Goal: Task Accomplishment & Management: Use online tool/utility

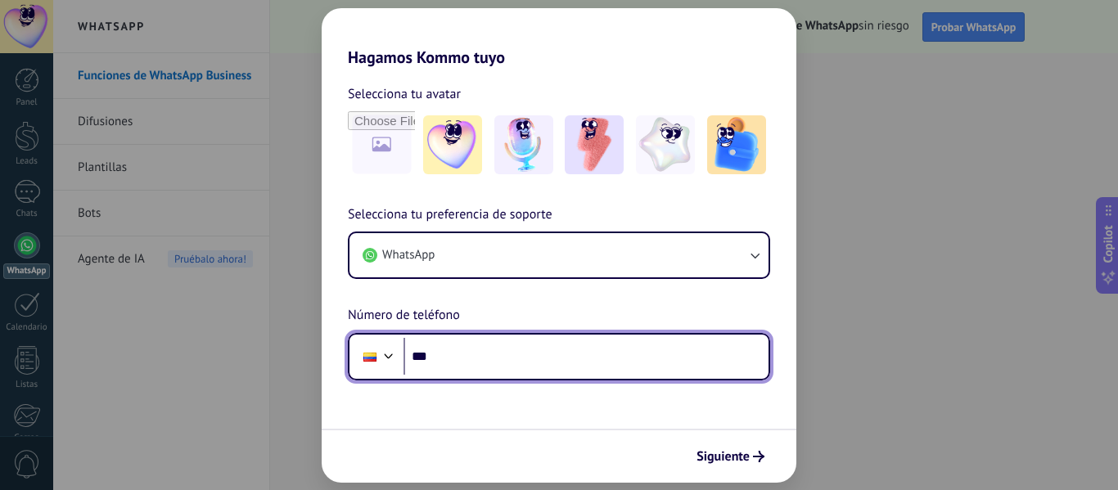
click at [517, 349] on input "***" at bounding box center [586, 357] width 365 height 38
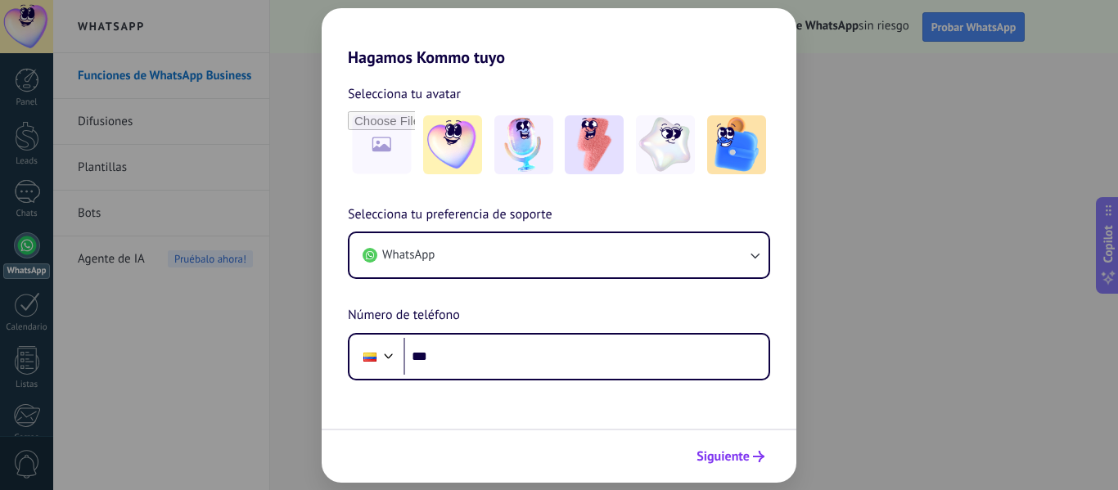
click at [738, 458] on span "Siguiente" at bounding box center [723, 456] width 53 height 11
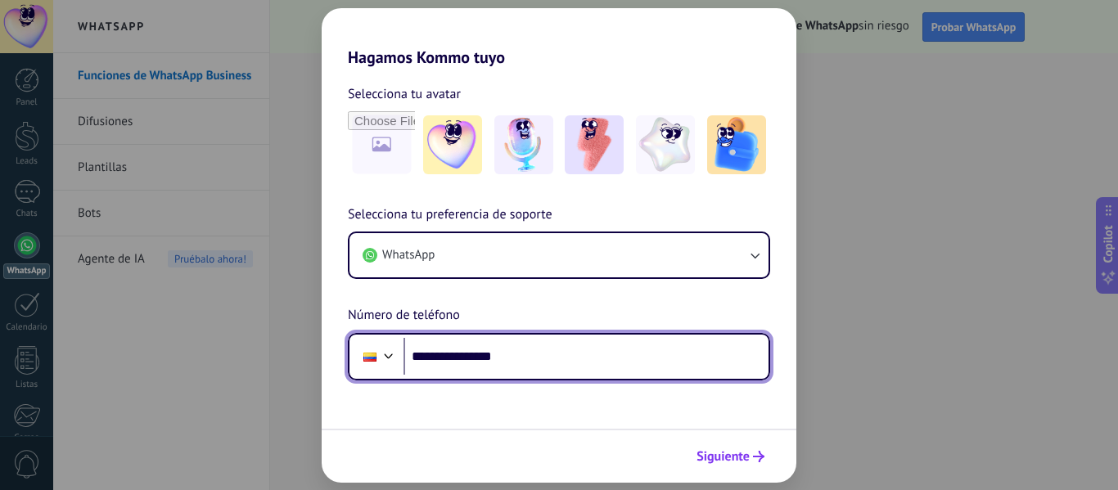
type input "**********"
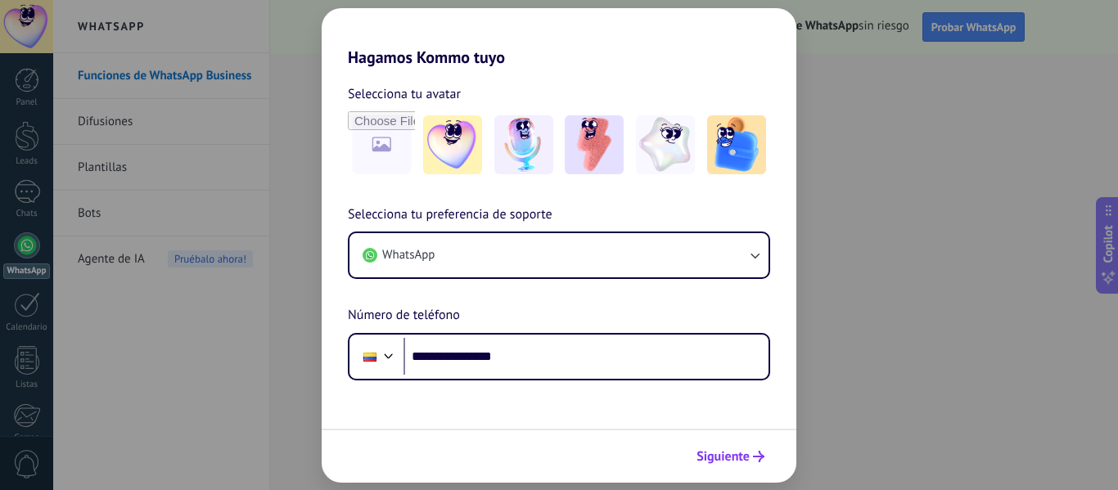
click at [738, 451] on span "Siguiente" at bounding box center [723, 456] width 53 height 11
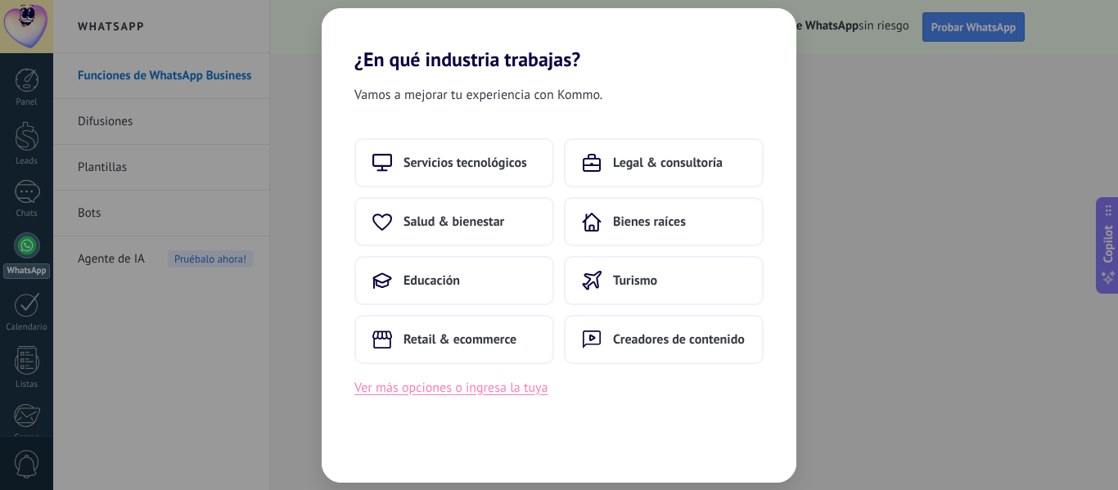
click at [511, 388] on button "Ver más opciones o ingresa la tuya" at bounding box center [450, 387] width 193 height 21
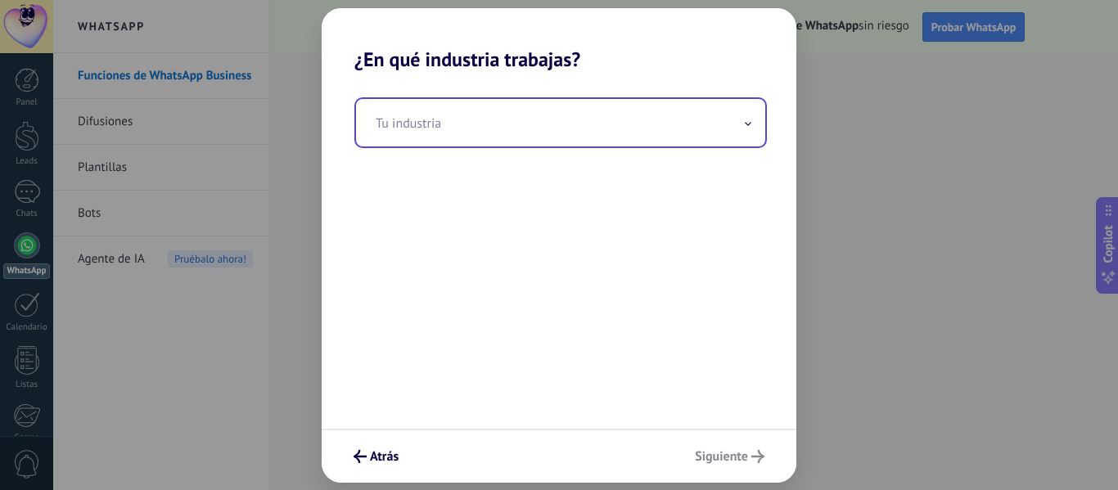
click at [623, 142] on input "text" at bounding box center [560, 122] width 409 height 47
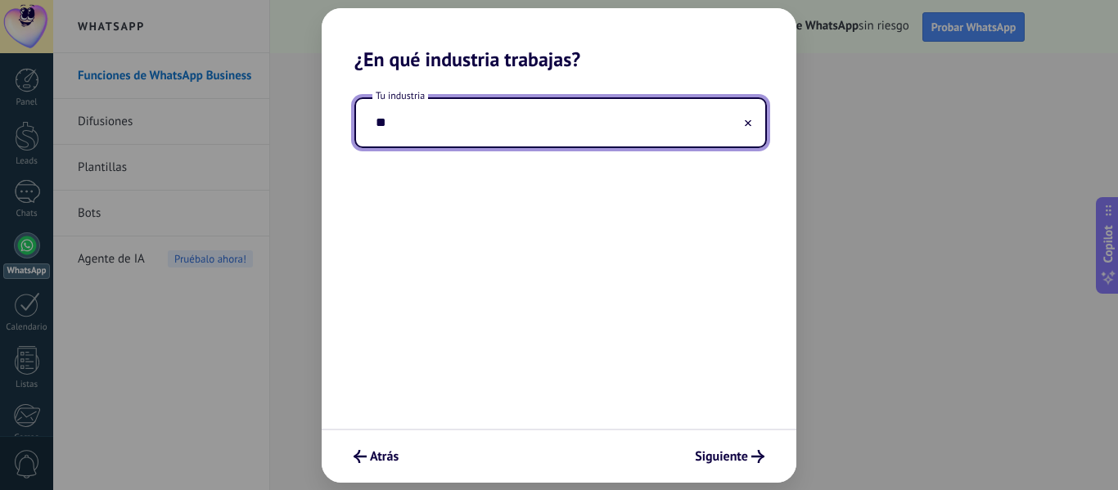
type input "*"
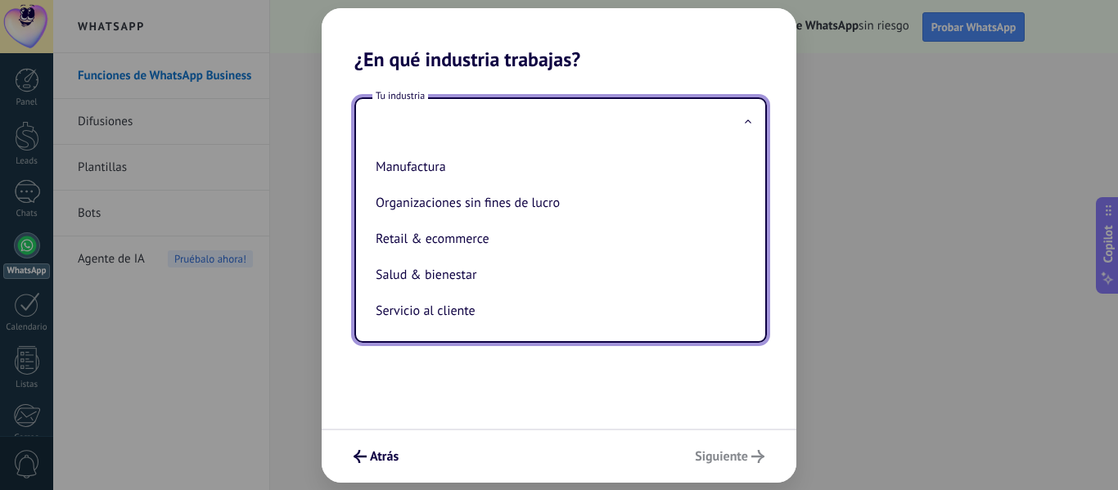
scroll to position [251, 0]
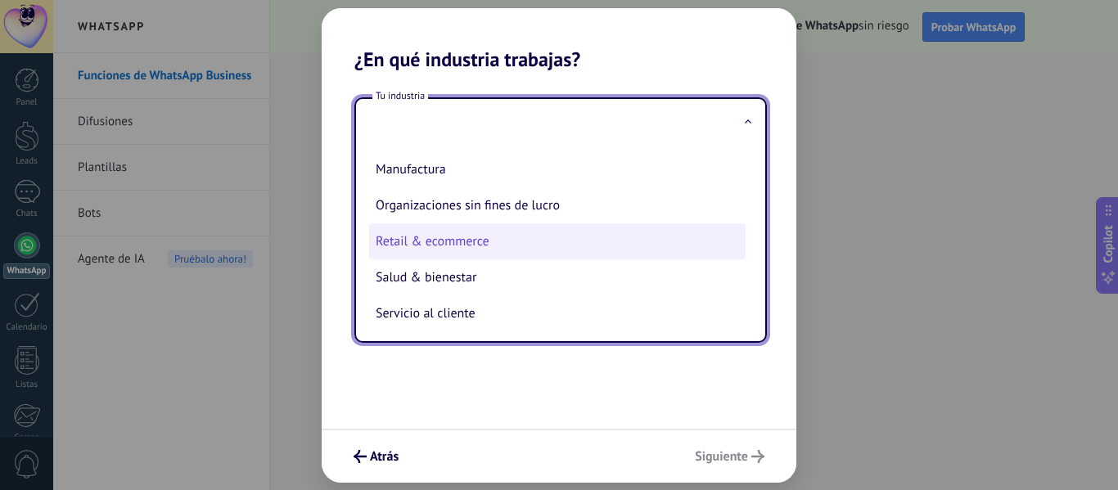
click at [543, 242] on li "Retail & ecommerce" at bounding box center [557, 241] width 377 height 36
type input "**********"
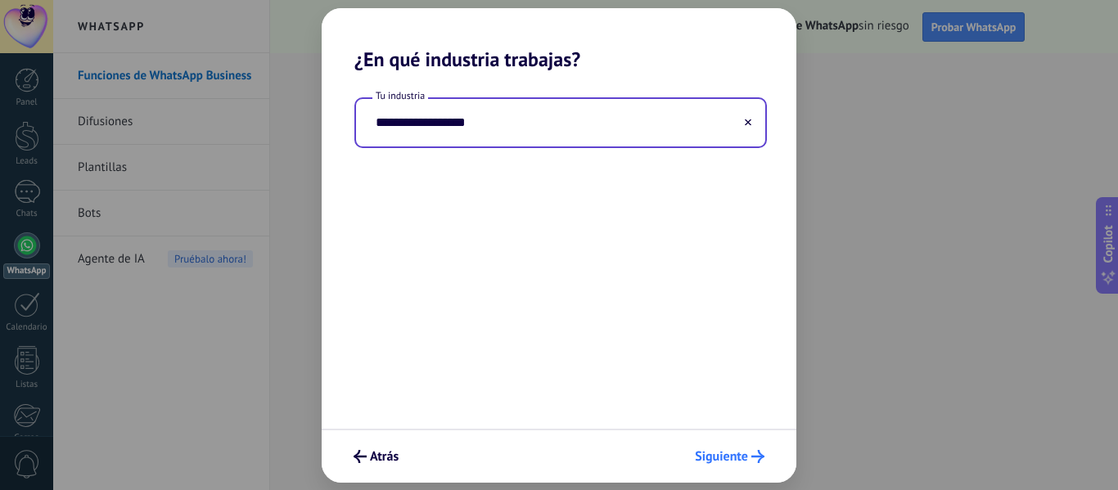
click at [714, 445] on button "Siguiente" at bounding box center [730, 457] width 84 height 28
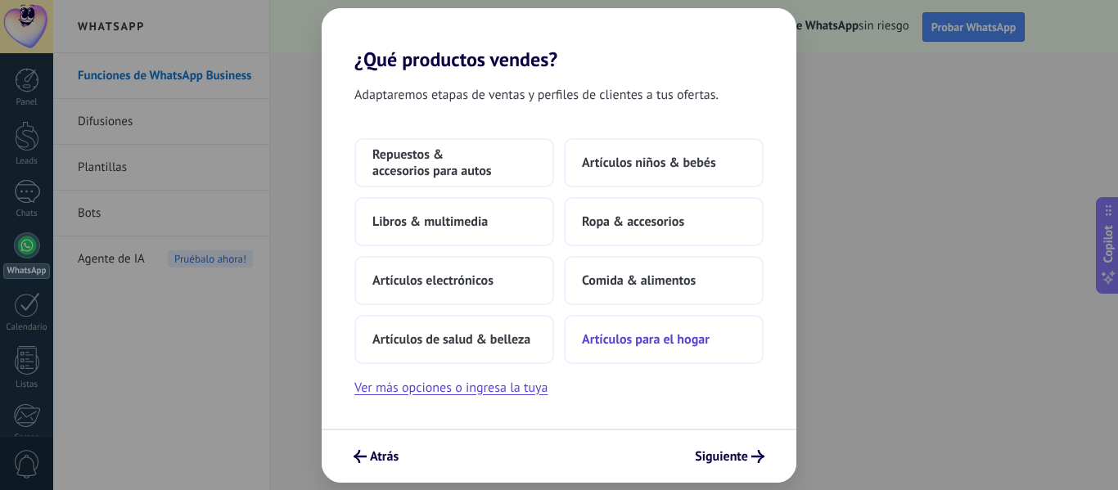
click at [684, 352] on button "Artículos para el hogar" at bounding box center [664, 339] width 200 height 49
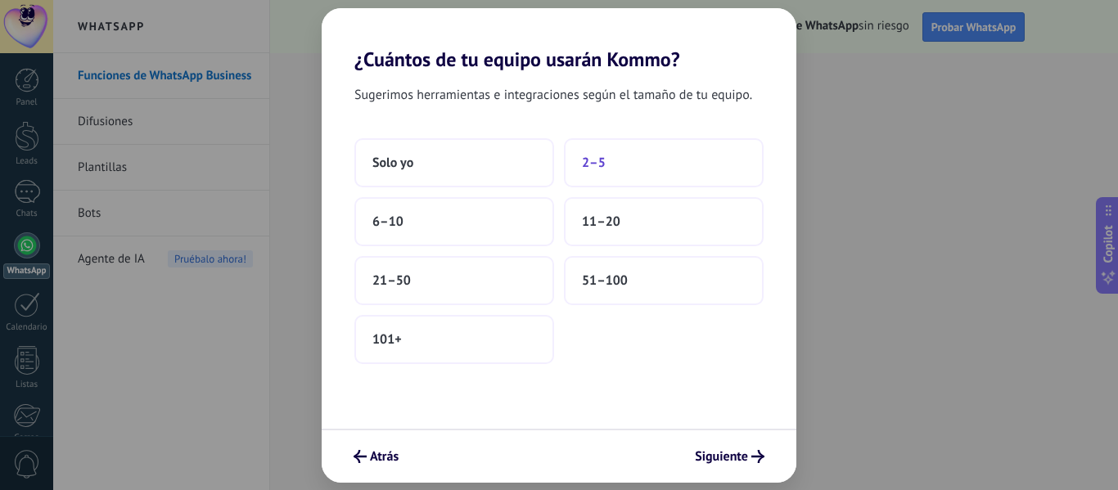
click at [599, 166] on span "2–5" at bounding box center [594, 163] width 24 height 16
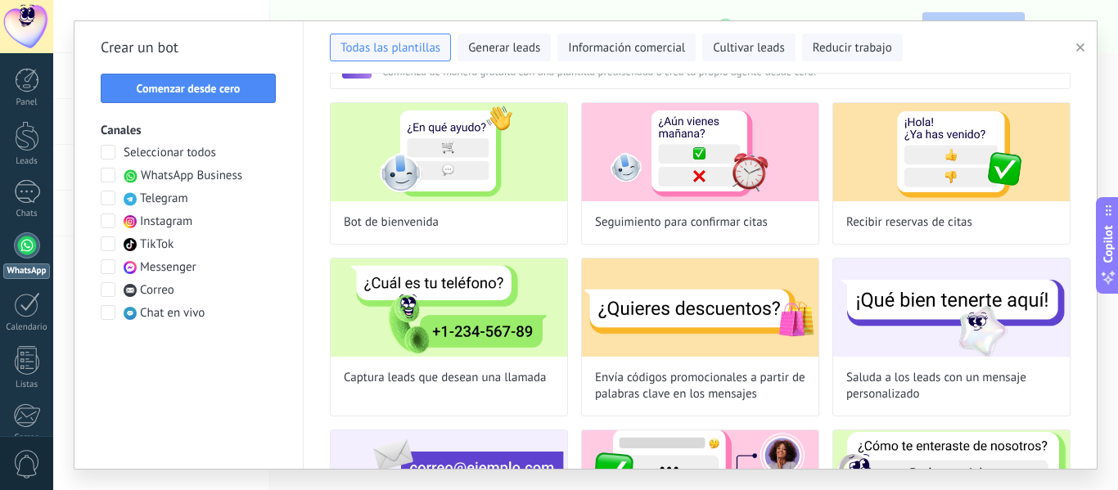
scroll to position [0, 0]
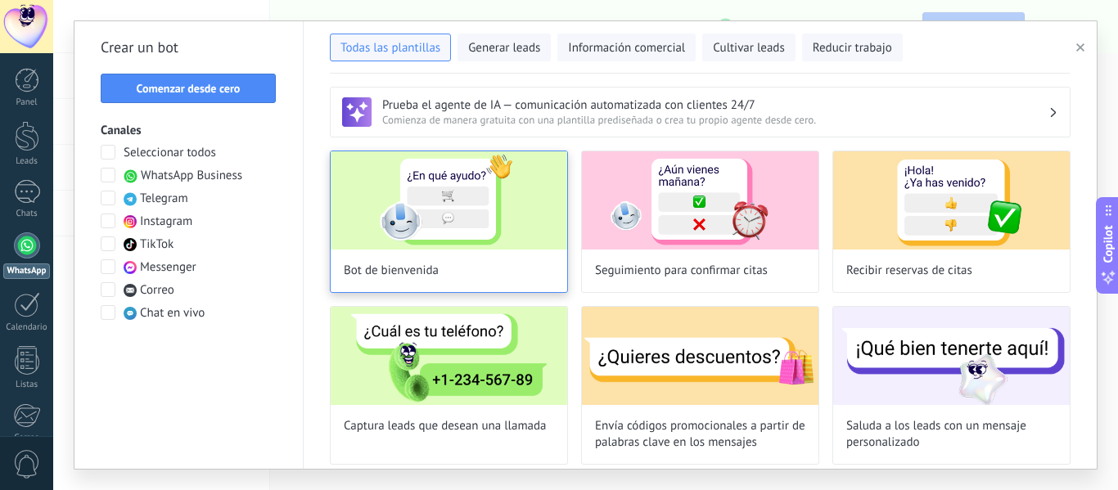
click at [413, 255] on div "Bot de bienvenida" at bounding box center [449, 222] width 238 height 142
type input "**********"
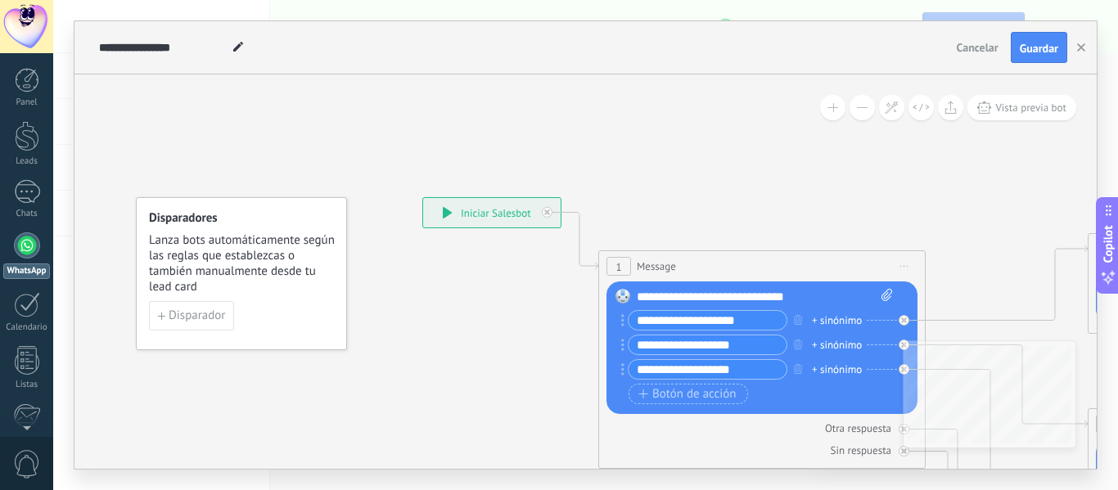
click at [35, 243] on div at bounding box center [27, 245] width 26 height 26
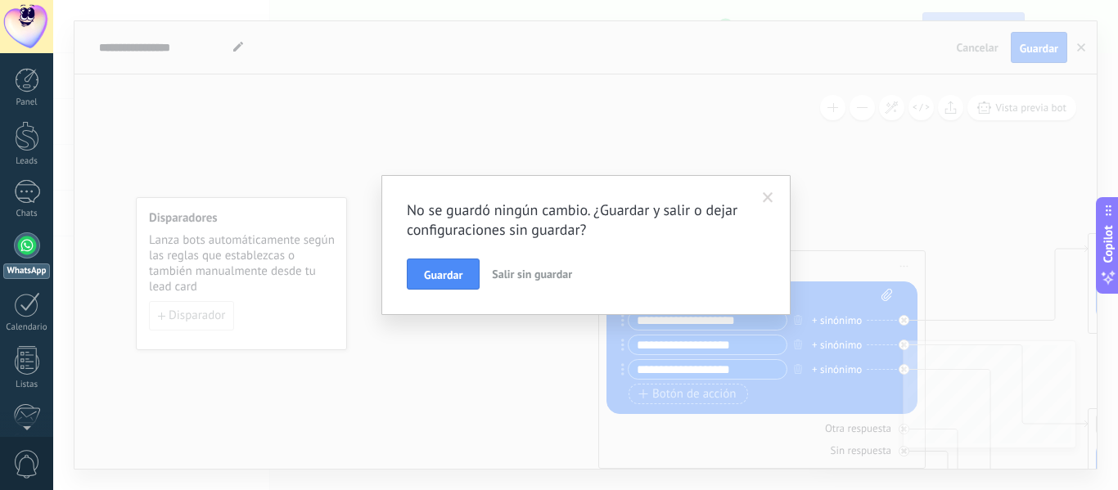
click at [764, 187] on span at bounding box center [768, 198] width 27 height 28
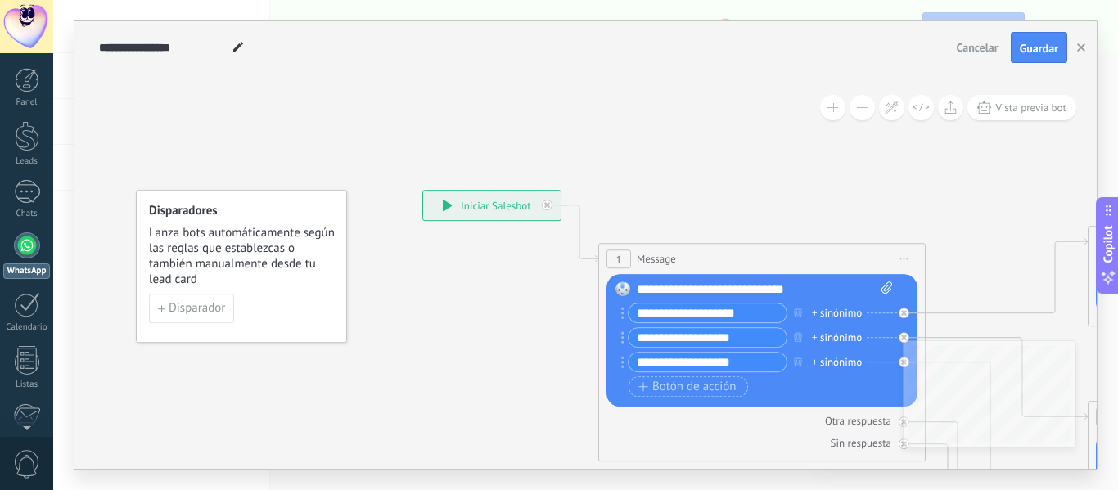
click at [744, 364] on input "**********" at bounding box center [708, 362] width 158 height 19
click at [1042, 35] on button "Guardar" at bounding box center [1039, 47] width 56 height 31
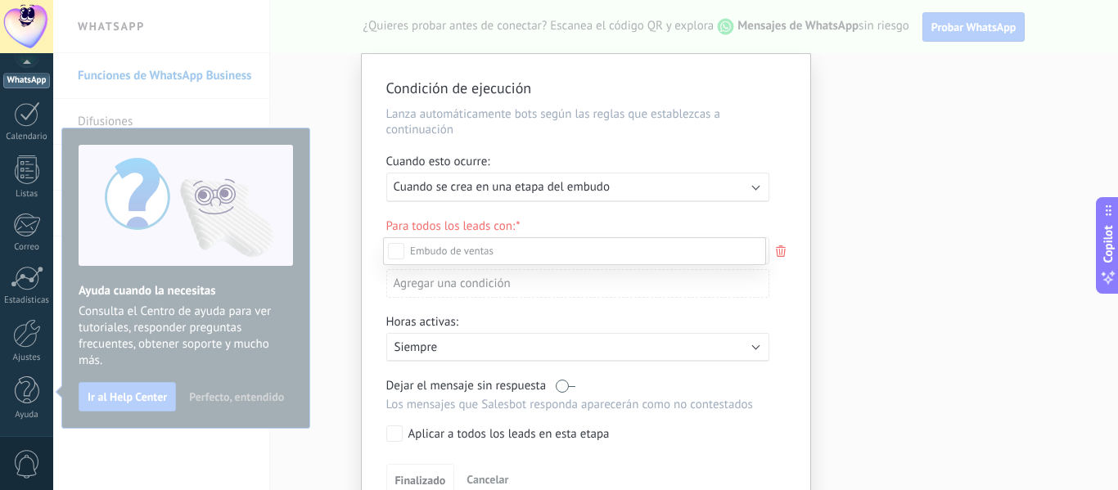
scroll to position [223, 0]
click at [415, 481] on div "Leads Entrantes Nueva consulta Cualificado Cotización enviada Pedido creado Ped…" at bounding box center [574, 362] width 383 height 251
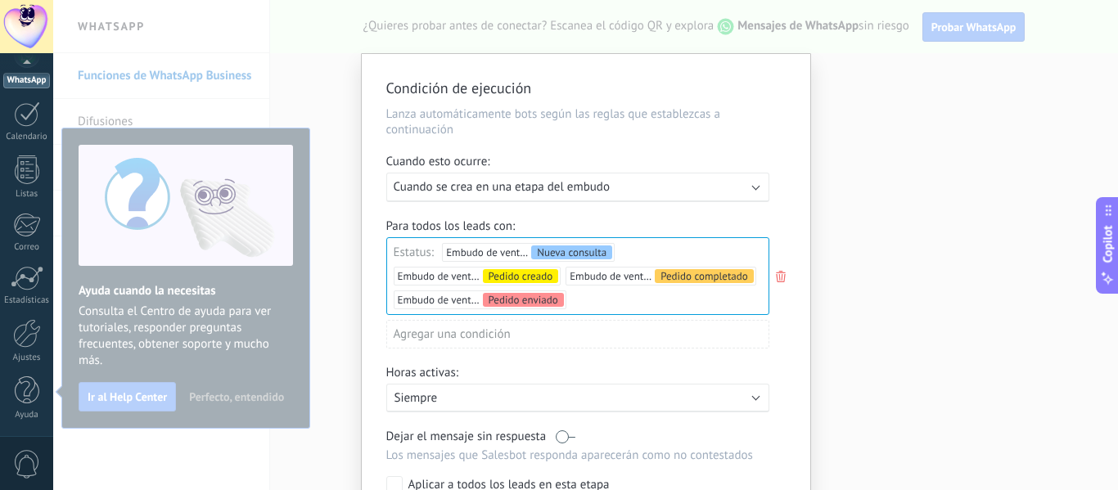
scroll to position [133, 0]
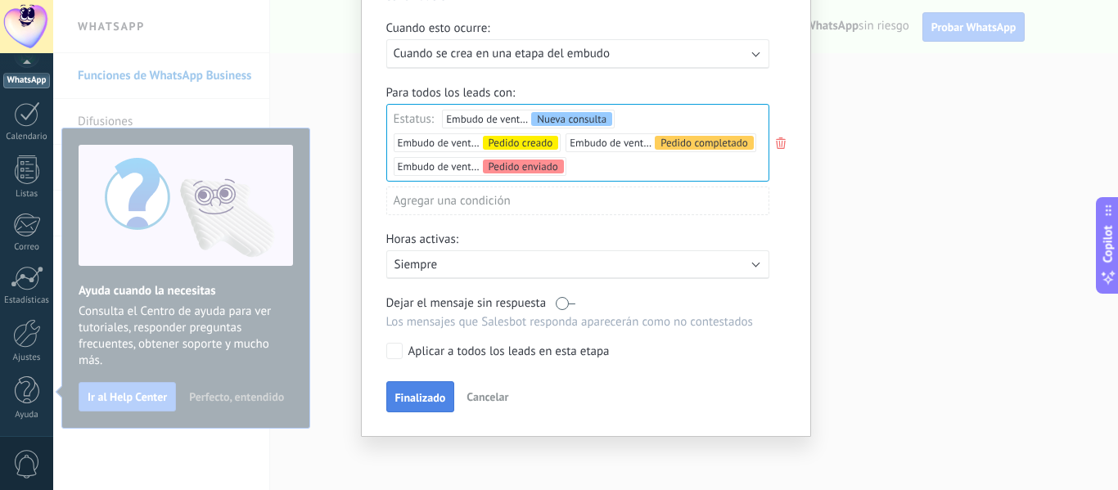
click at [432, 399] on span "Finalizado" at bounding box center [420, 397] width 51 height 11
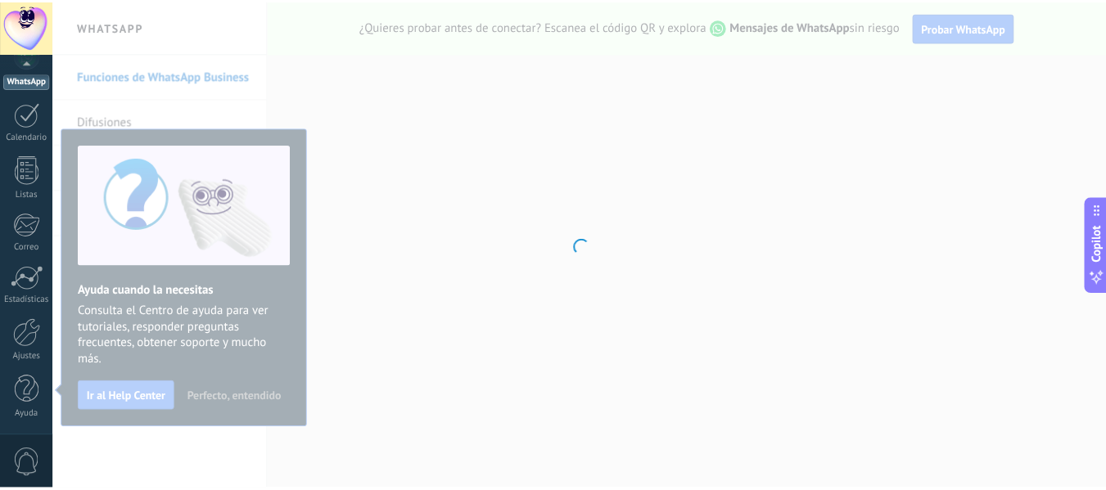
scroll to position [0, 0]
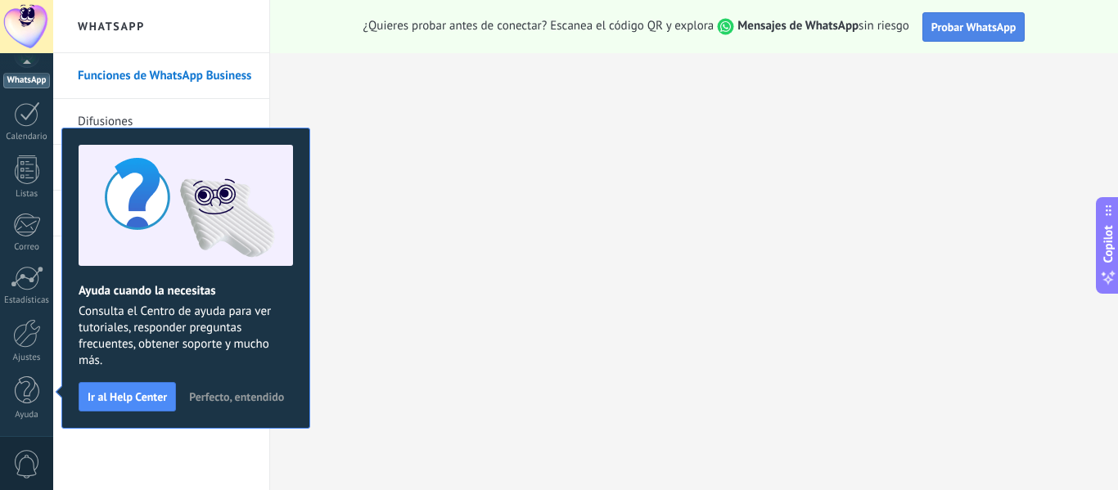
click at [944, 33] on span "Probar WhatsApp" at bounding box center [974, 27] width 85 height 15
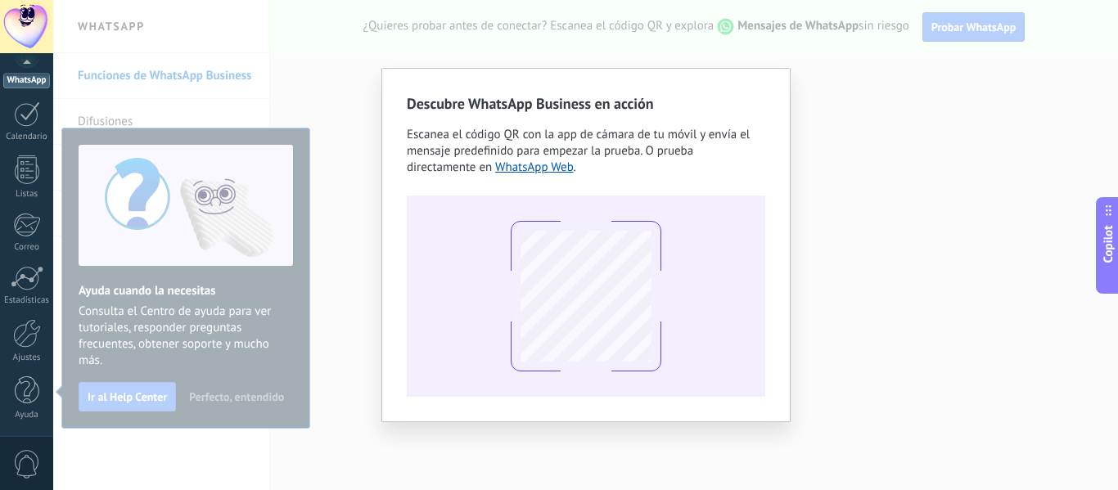
click at [806, 133] on div "Descubre WhatsApp Business en acción Escanea el código QR con la app [PERSON_NA…" at bounding box center [585, 245] width 1065 height 490
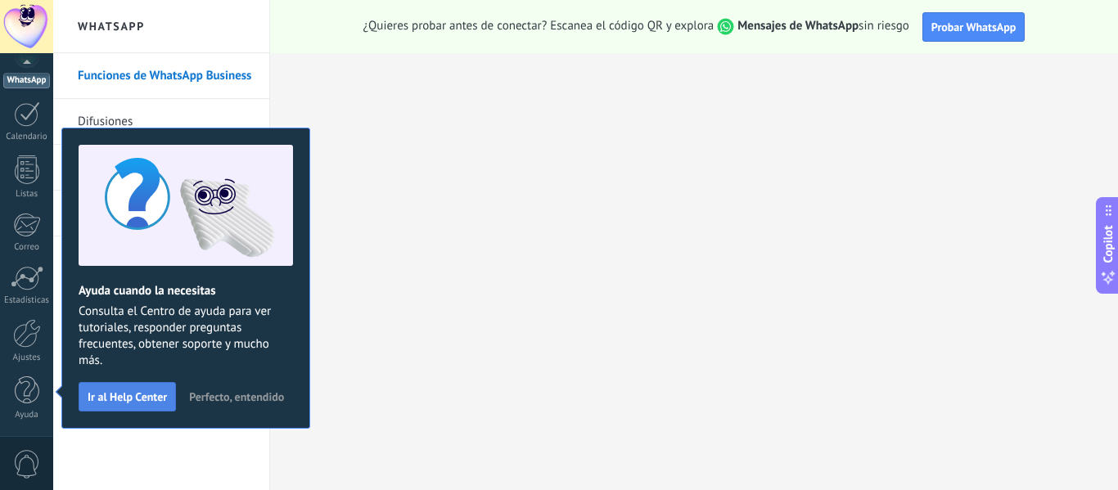
click at [142, 395] on span "Ir al Help Center" at bounding box center [127, 396] width 79 height 11
